Goal: Find specific page/section: Find specific page/section

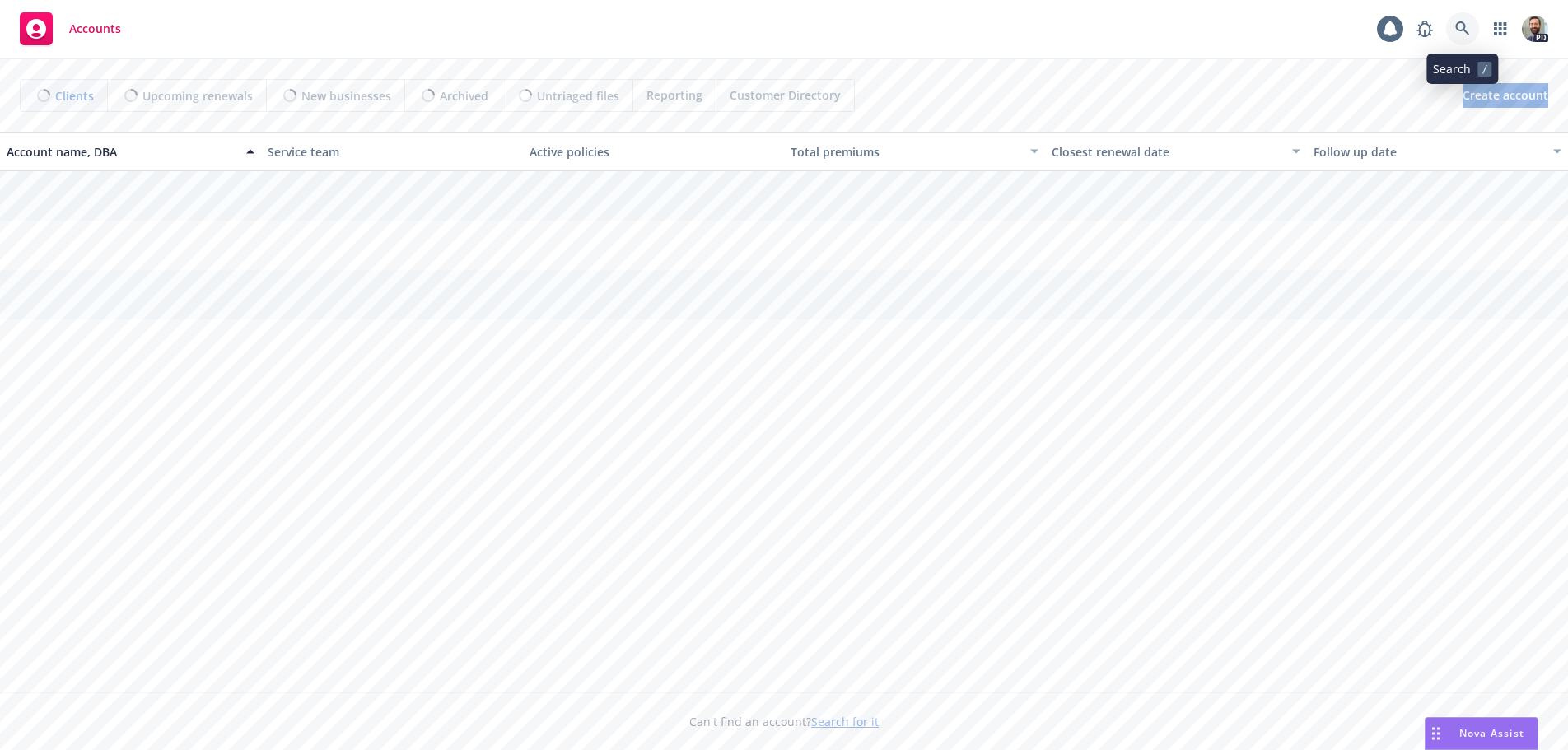
click at [1462, 28] on icon at bounding box center [1462, 29] width 14 height 14
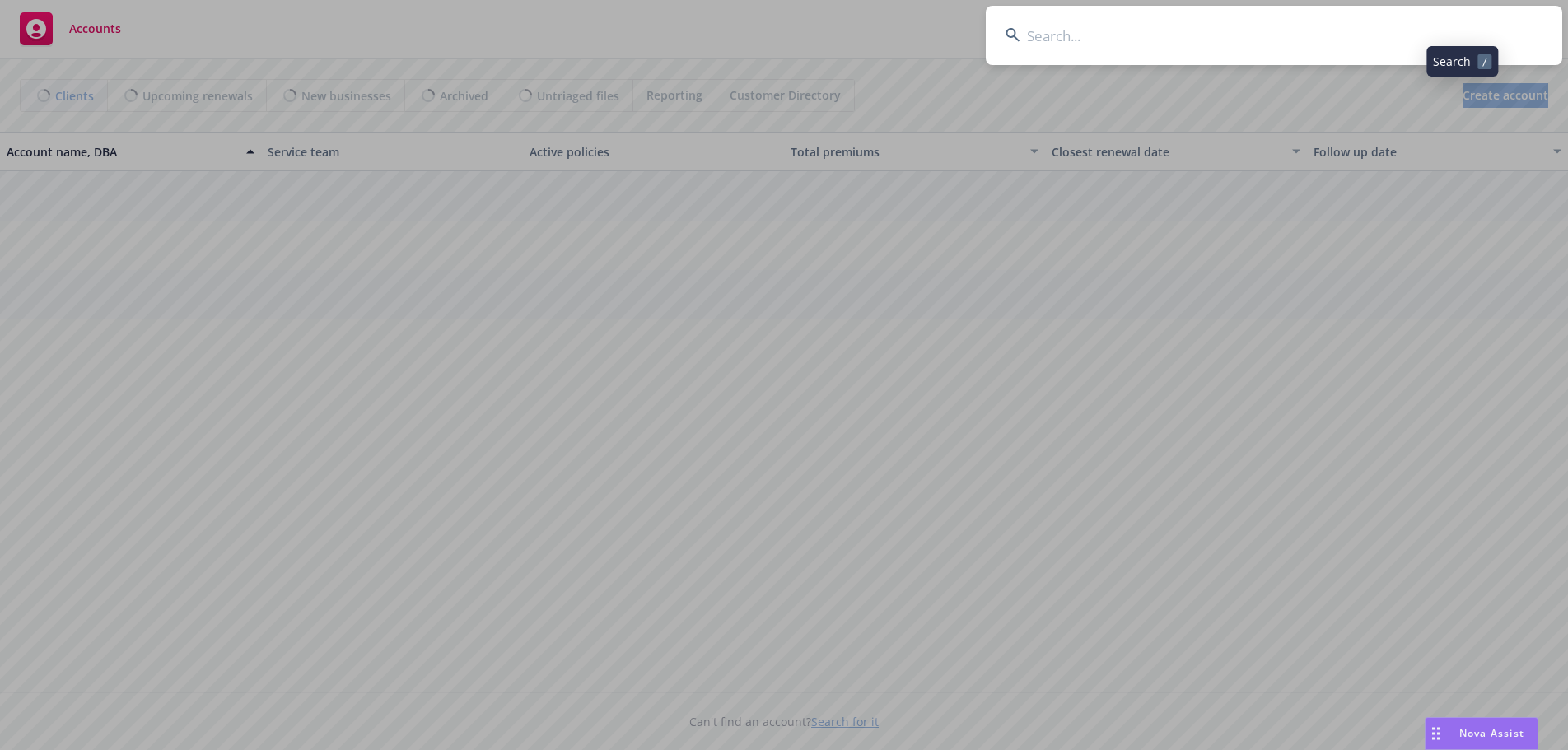
click at [1440, 30] on input at bounding box center [1273, 35] width 576 height 60
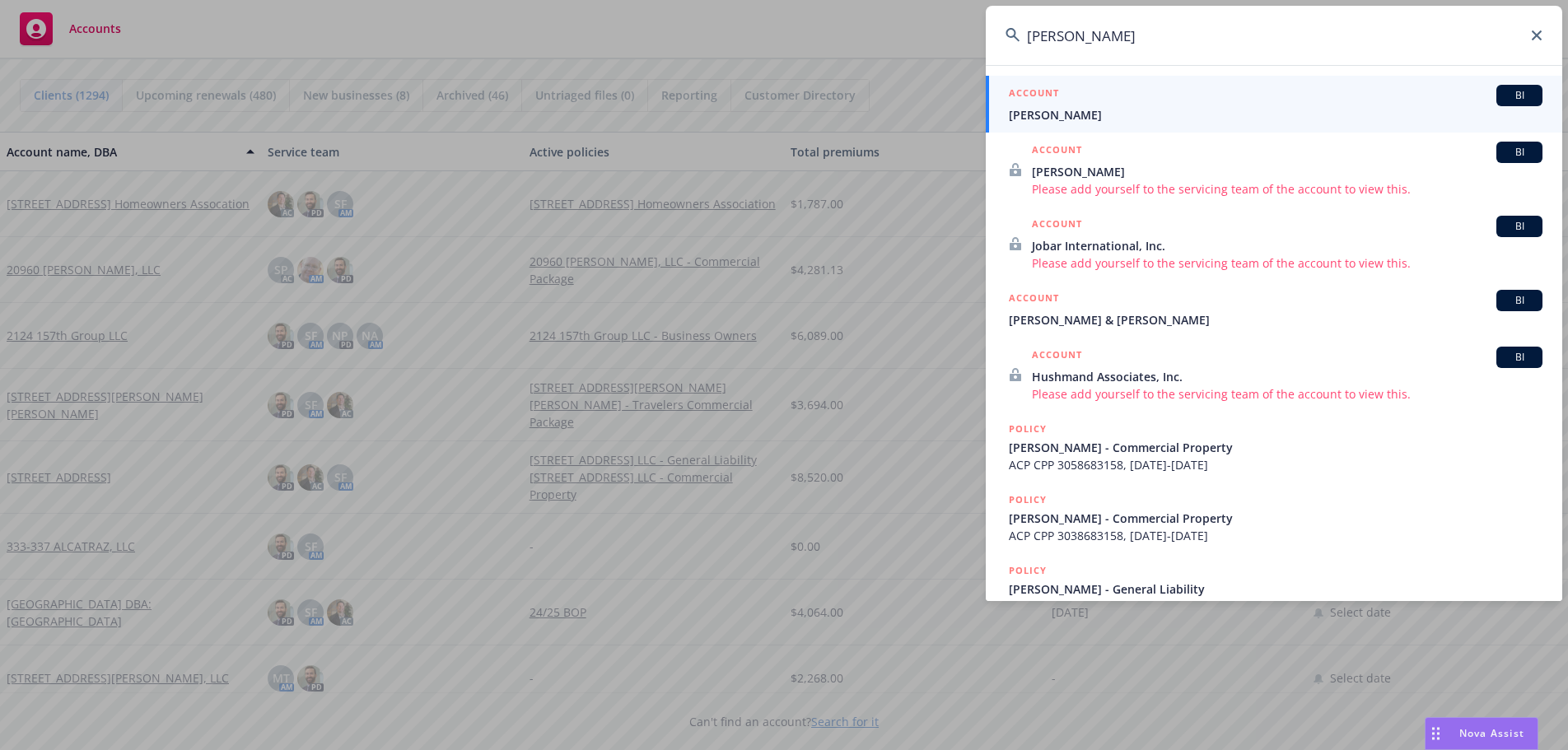
type input "[PERSON_NAME]"
click at [1036, 113] on span "[PERSON_NAME]" at bounding box center [1276, 114] width 534 height 17
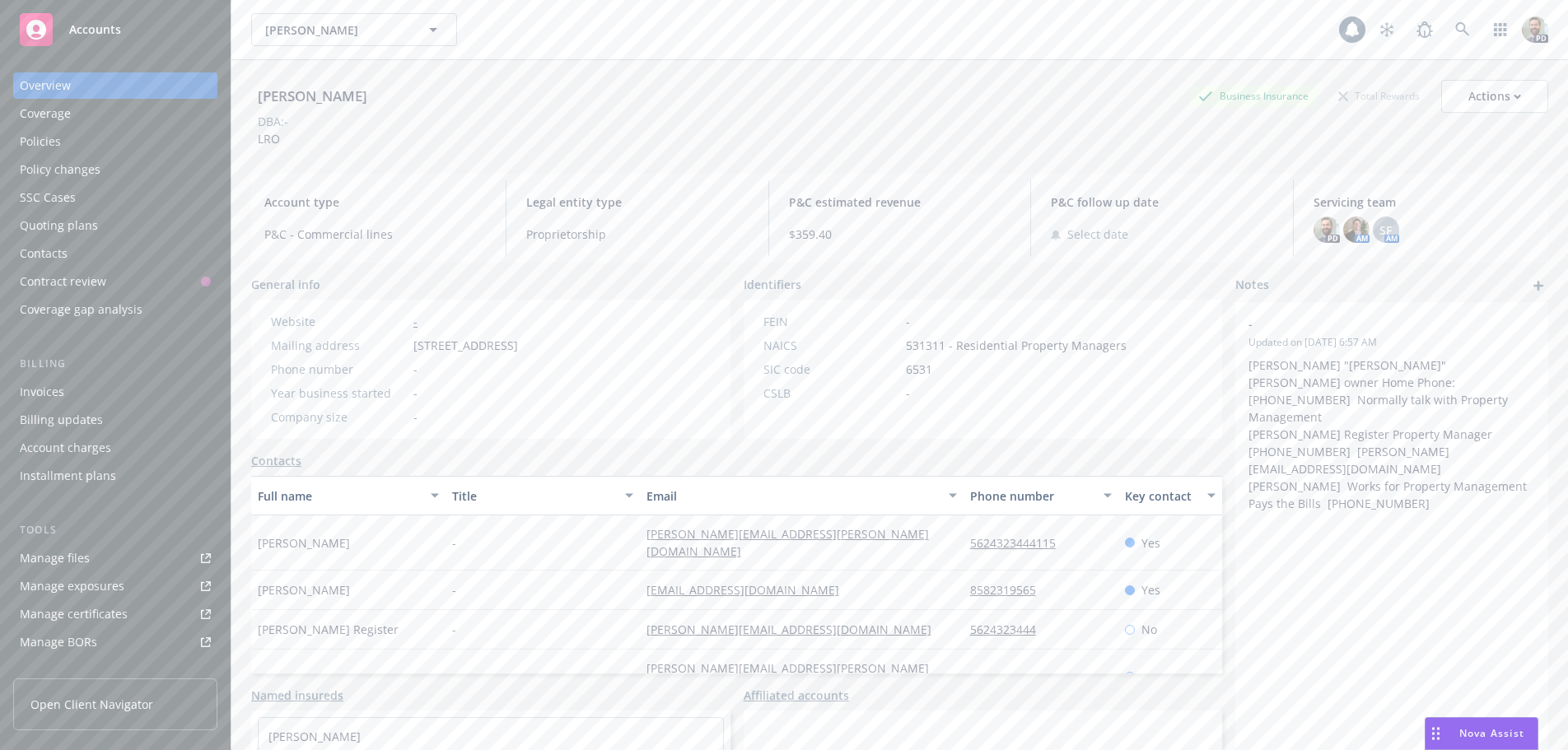
click at [51, 141] on div "Policies" at bounding box center [40, 141] width 41 height 26
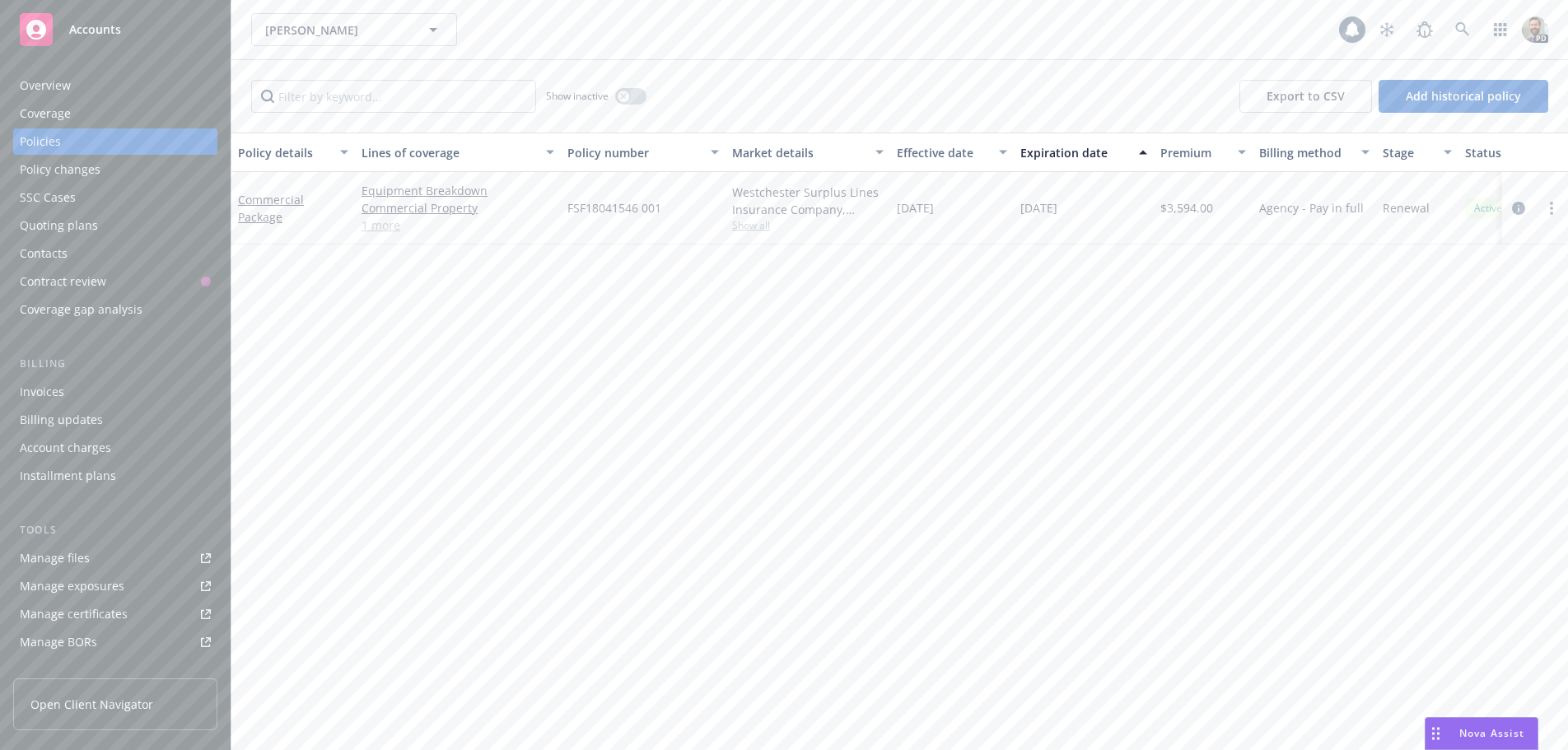
click at [34, 79] on div "Overview" at bounding box center [45, 85] width 51 height 26
